Goal: Information Seeking & Learning: Learn about a topic

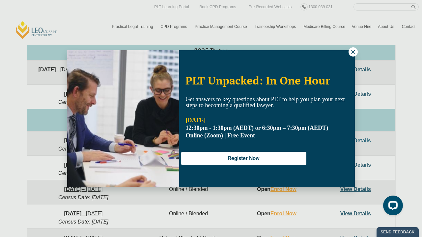
click at [355, 52] on icon at bounding box center [353, 52] width 6 height 6
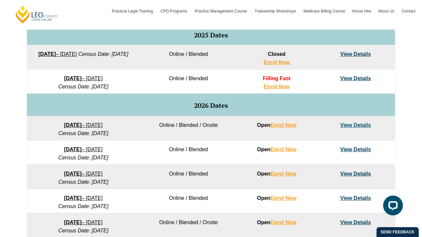
scroll to position [347, 0]
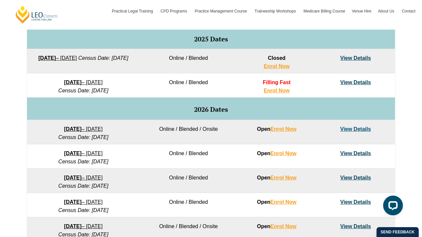
click at [366, 129] on link "View Details" at bounding box center [355, 129] width 31 height 6
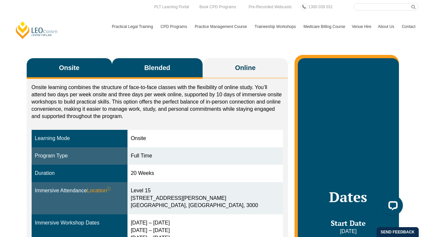
scroll to position [90, 0]
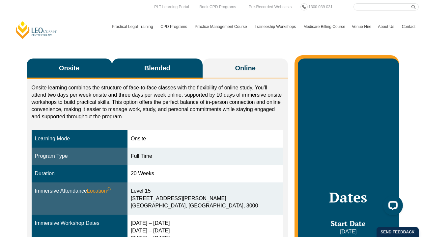
click at [155, 59] on button "Blended" at bounding box center [157, 69] width 91 height 21
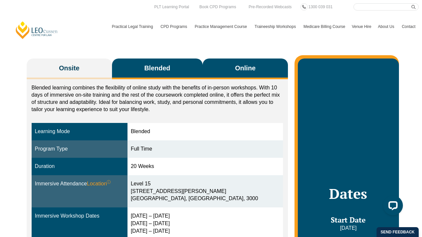
click at [235, 65] on span "Online" at bounding box center [245, 68] width 20 height 9
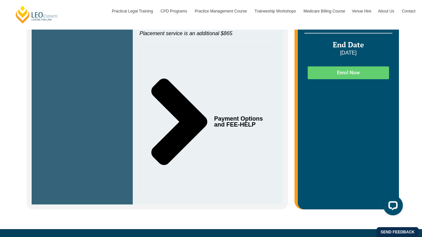
scroll to position [321, 0]
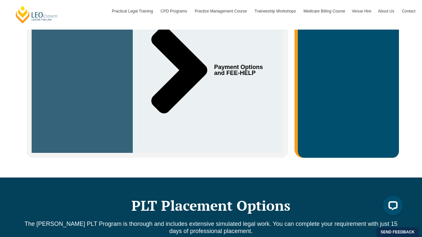
click at [180, 76] on icon "Tabs. Open items with Enter or Space, close with Escape and navigate using the …" at bounding box center [180, 70] width 56 height 87
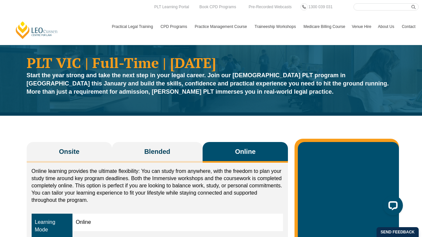
scroll to position [0, 0]
